Goal: Task Accomplishment & Management: Manage account settings

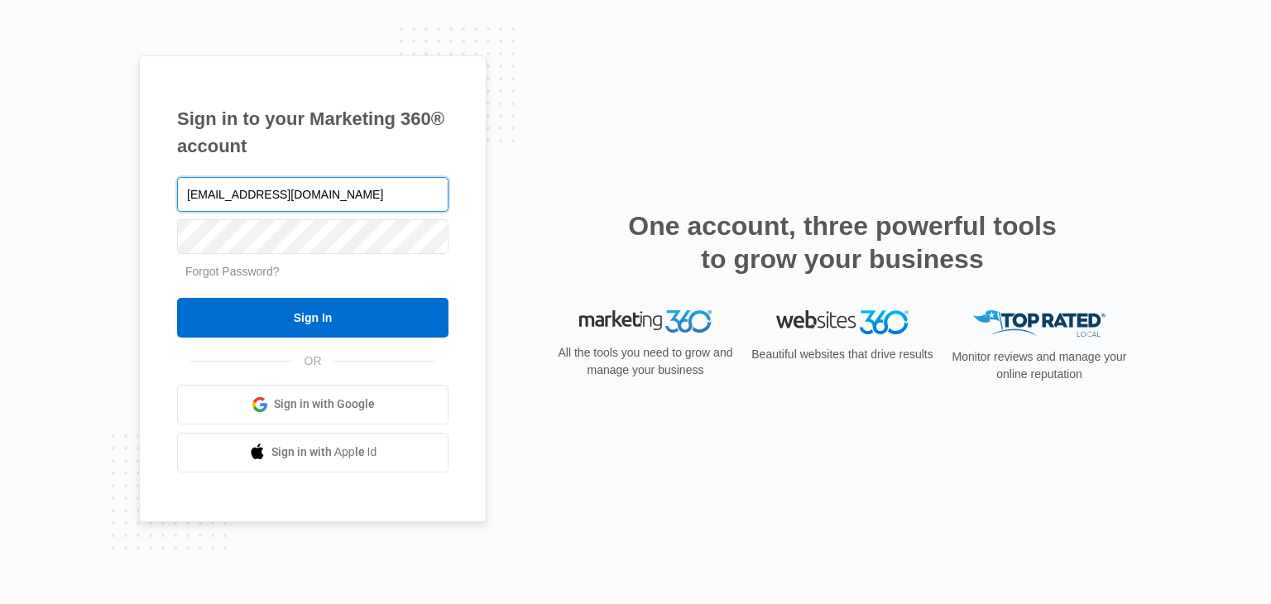
type input "[EMAIL_ADDRESS][DOMAIN_NAME]"
click at [177, 298] on input "Sign In" at bounding box center [312, 318] width 271 height 40
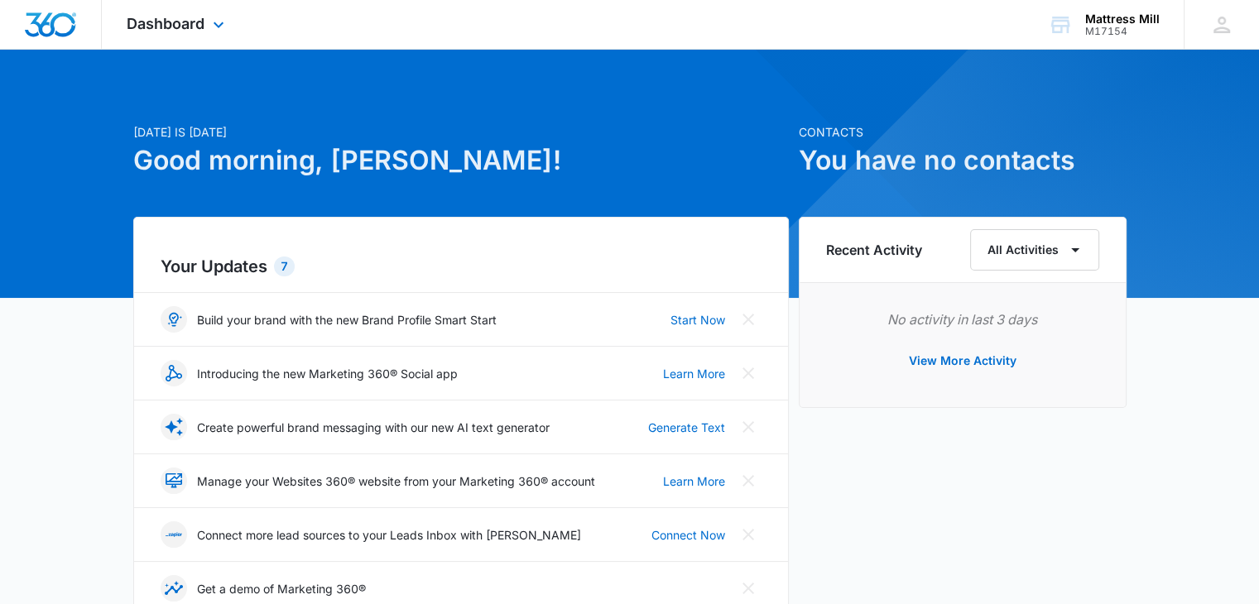
click at [212, 35] on div "Dashboard Apps Reputation Websites Forms CRM Email Social Content Ads Intellige…" at bounding box center [177, 24] width 151 height 49
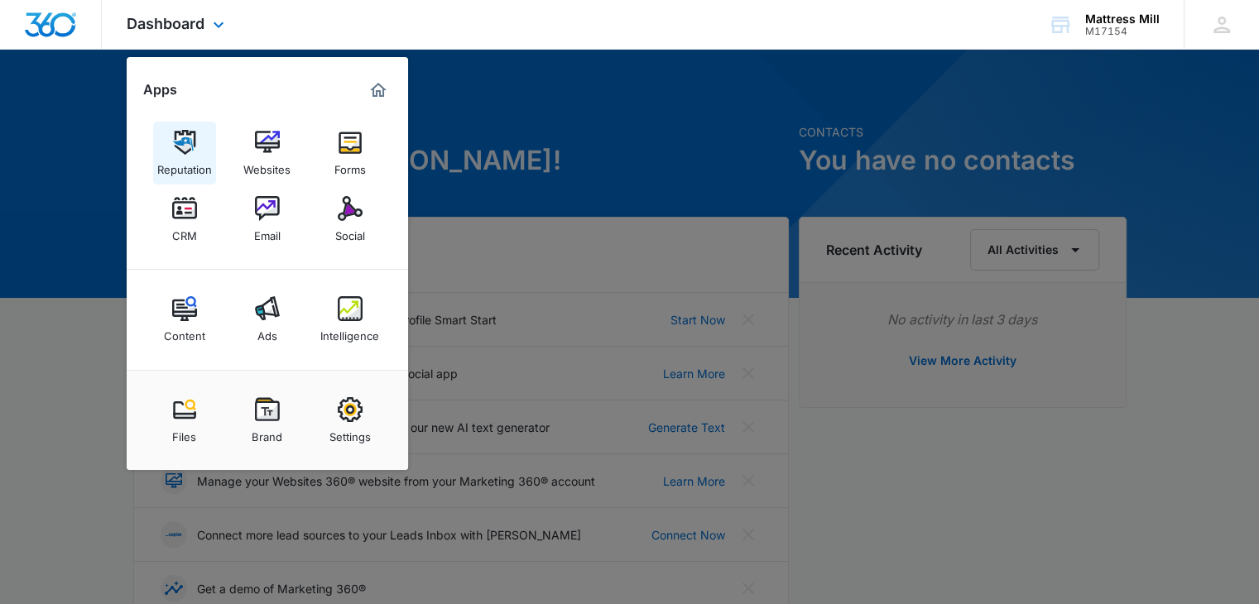
click at [187, 141] on img at bounding box center [184, 142] width 25 height 25
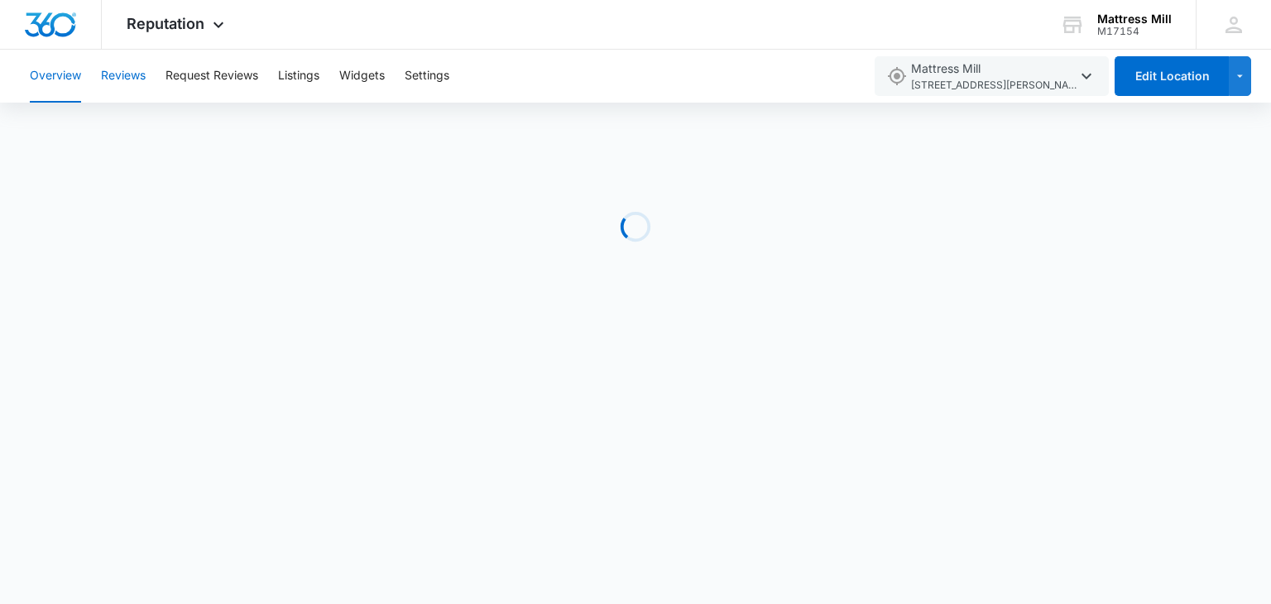
click at [130, 79] on button "Reviews" at bounding box center [123, 76] width 45 height 53
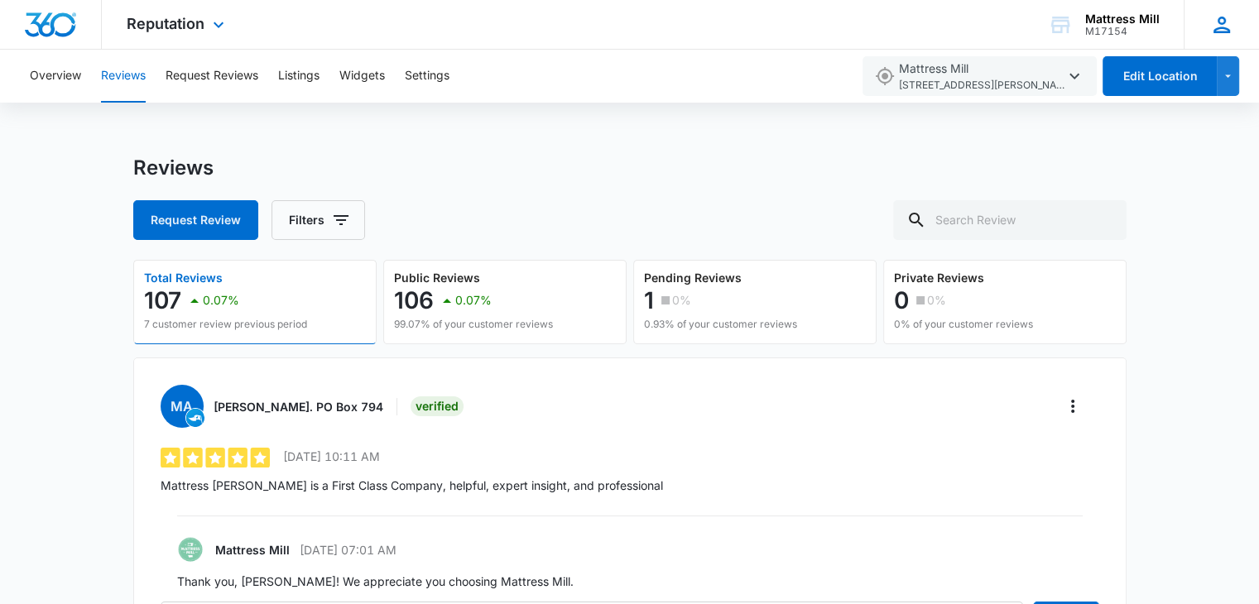
click at [1218, 26] on icon at bounding box center [1221, 24] width 25 height 25
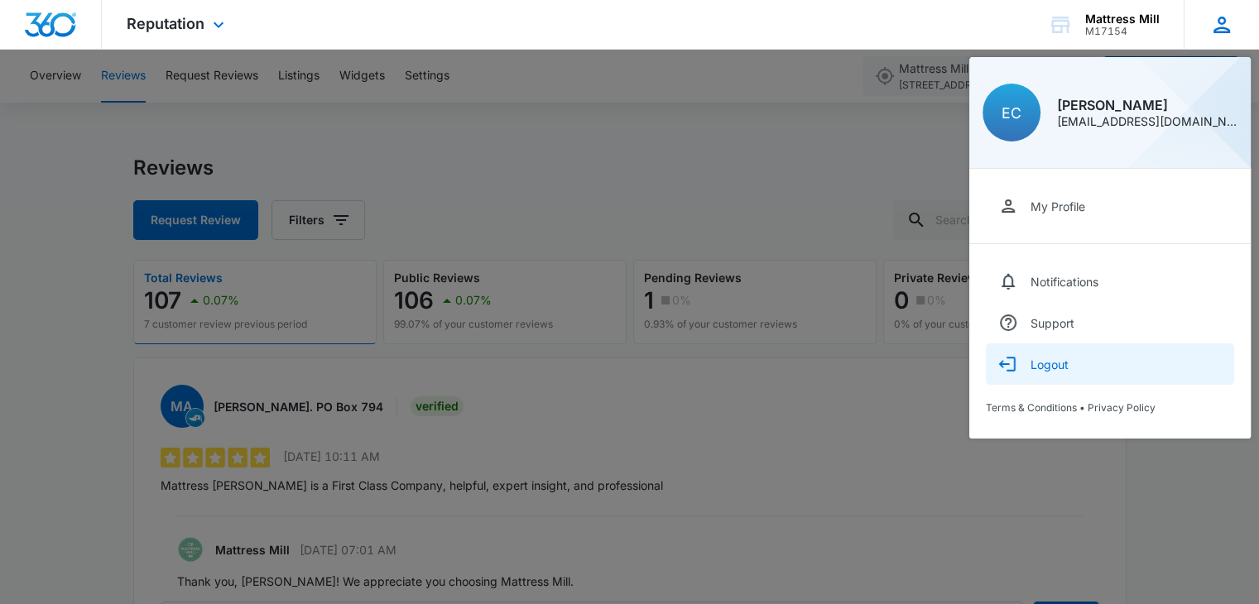
click at [1049, 365] on div "Logout" at bounding box center [1049, 365] width 38 height 14
